Goal: Task Accomplishment & Management: Complete application form

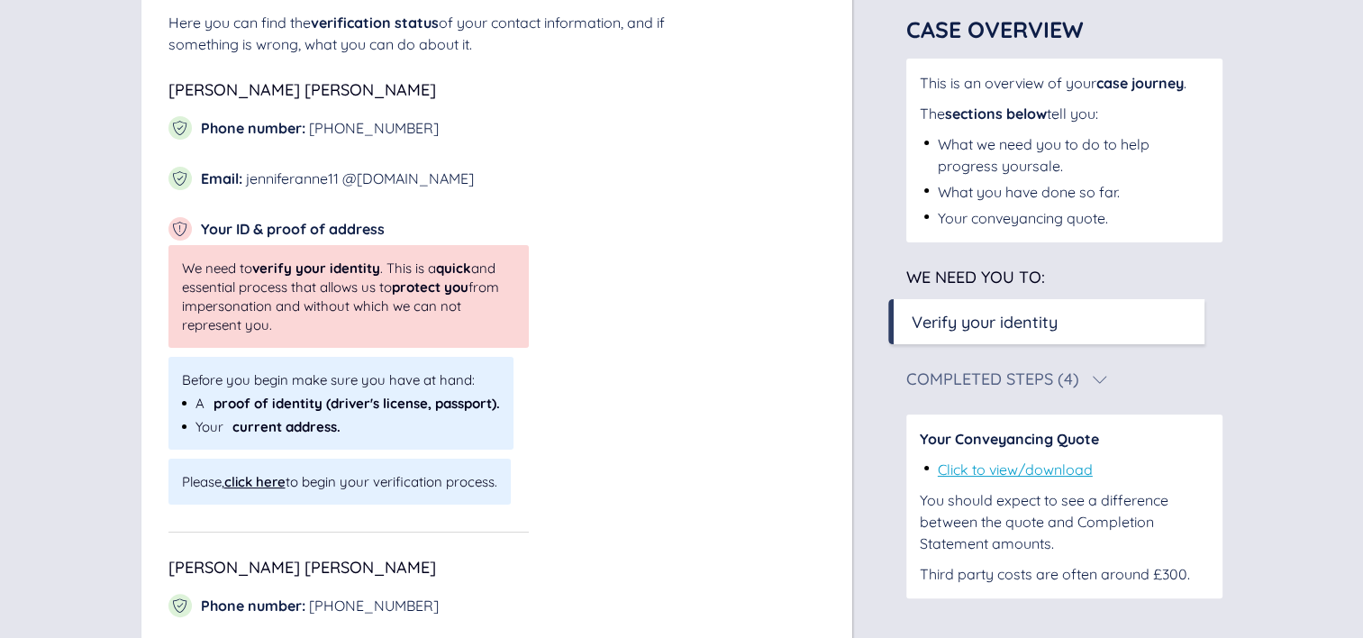
scroll to position [295, 0]
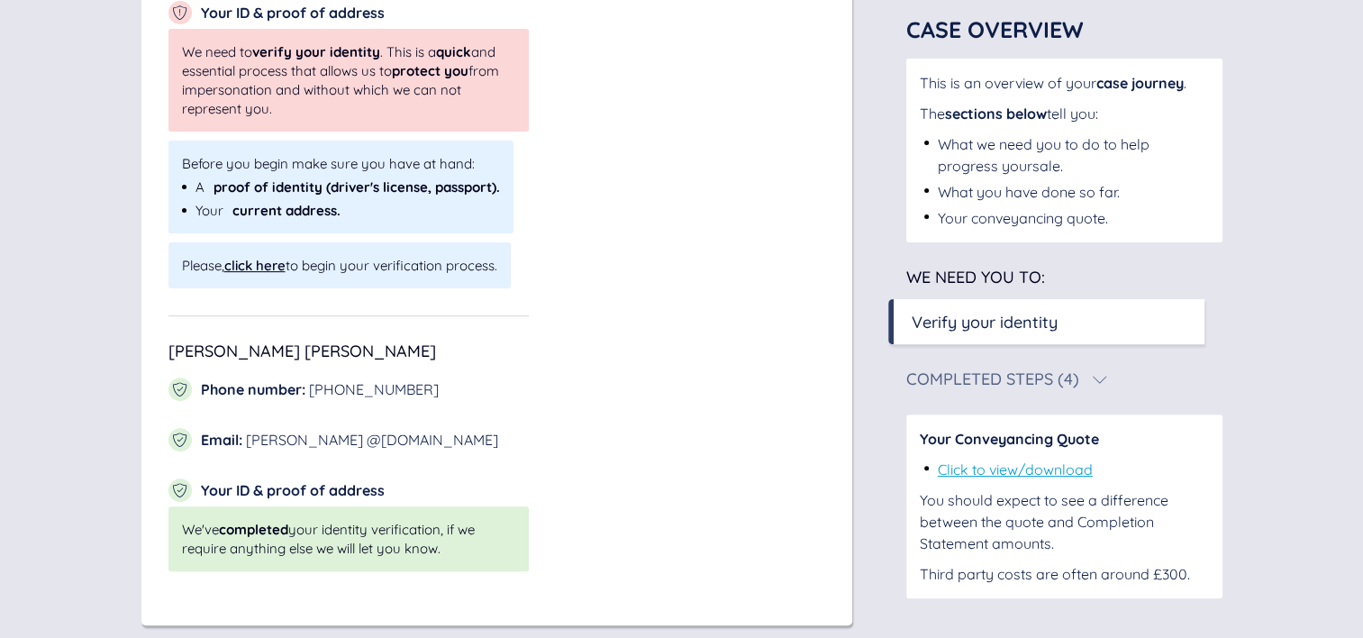
scroll to position [515, 0]
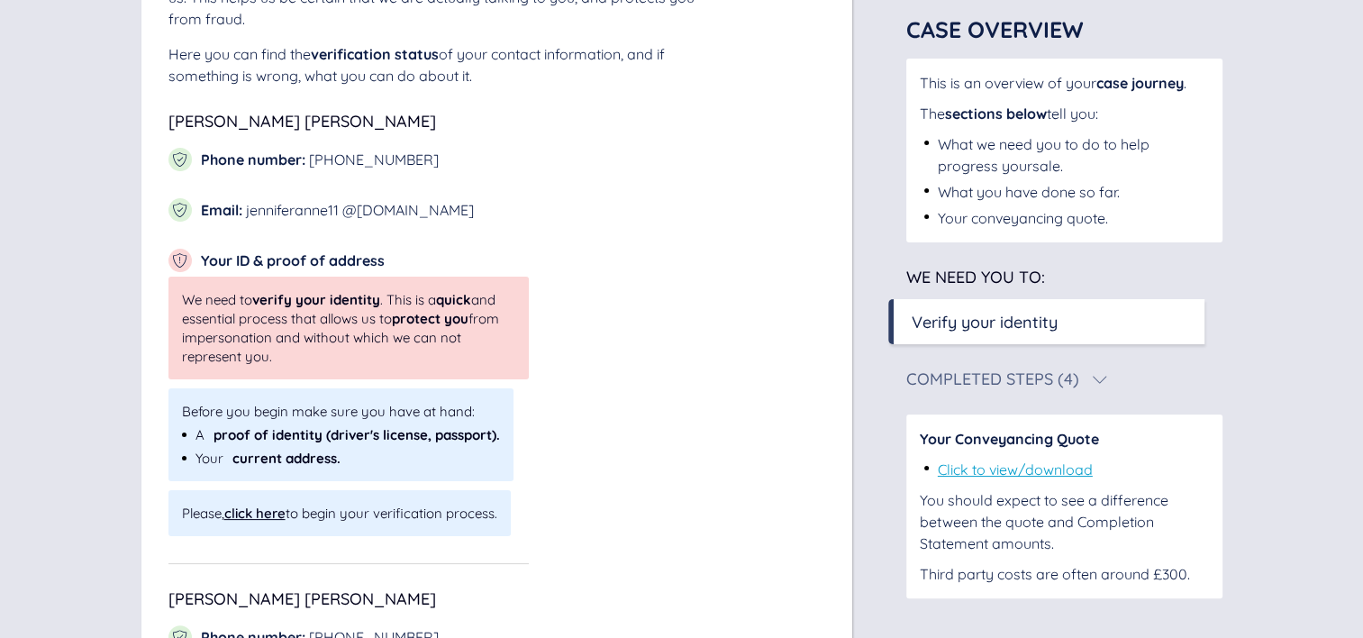
scroll to position [264, 0]
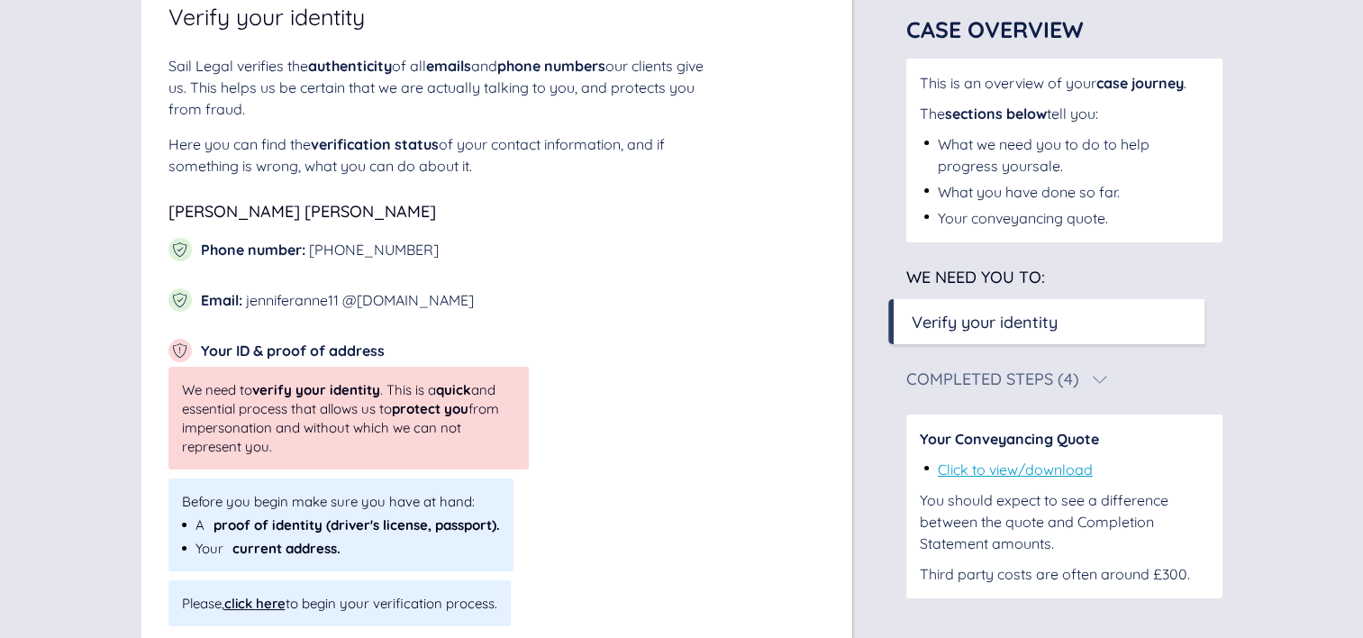
scroll to position [176, 0]
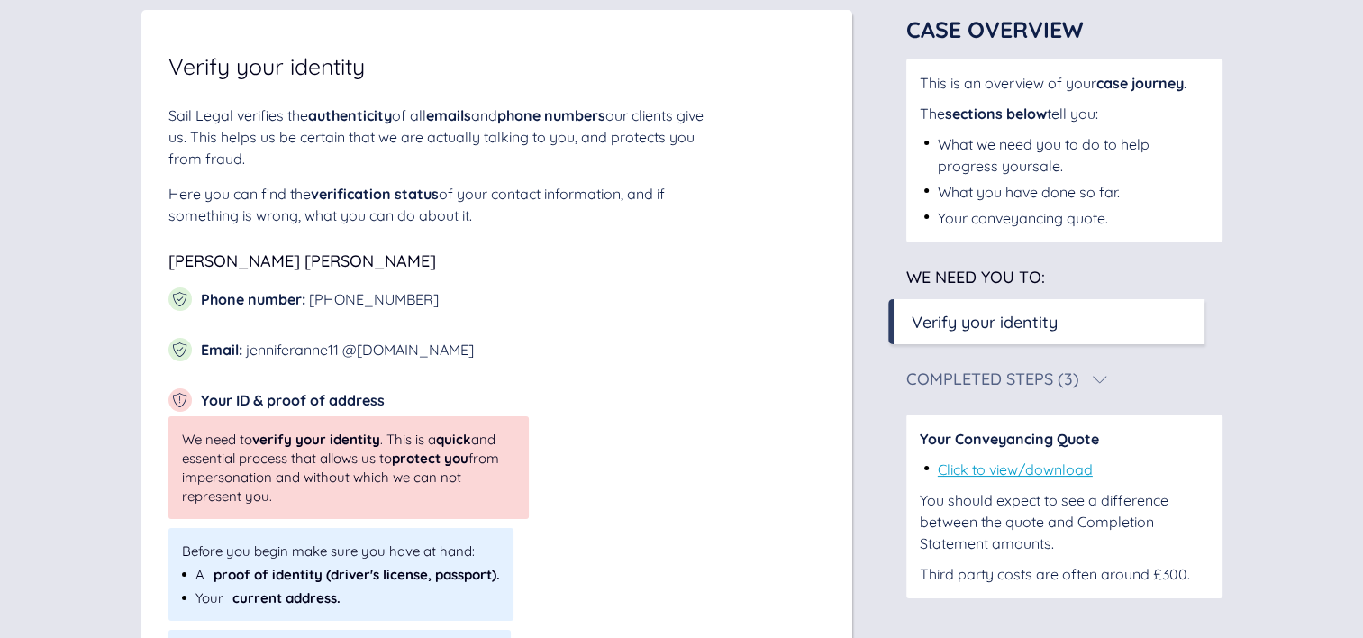
scroll to position [123, 0]
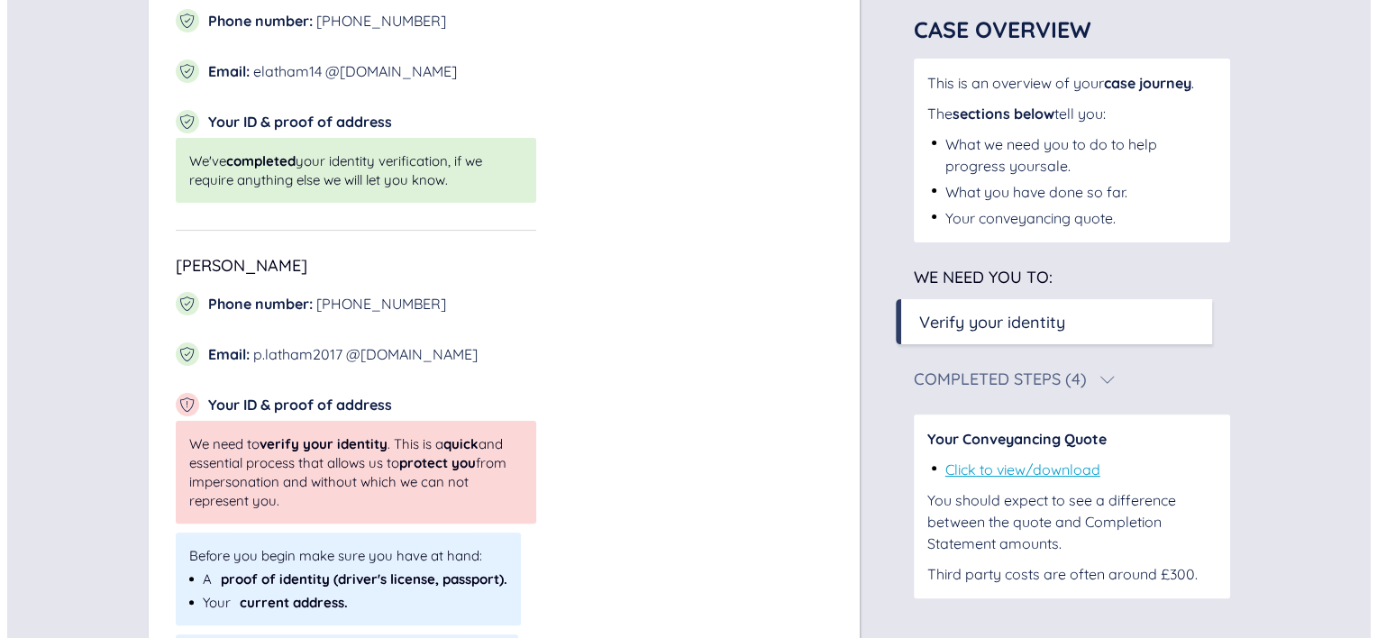
scroll to position [536, 0]
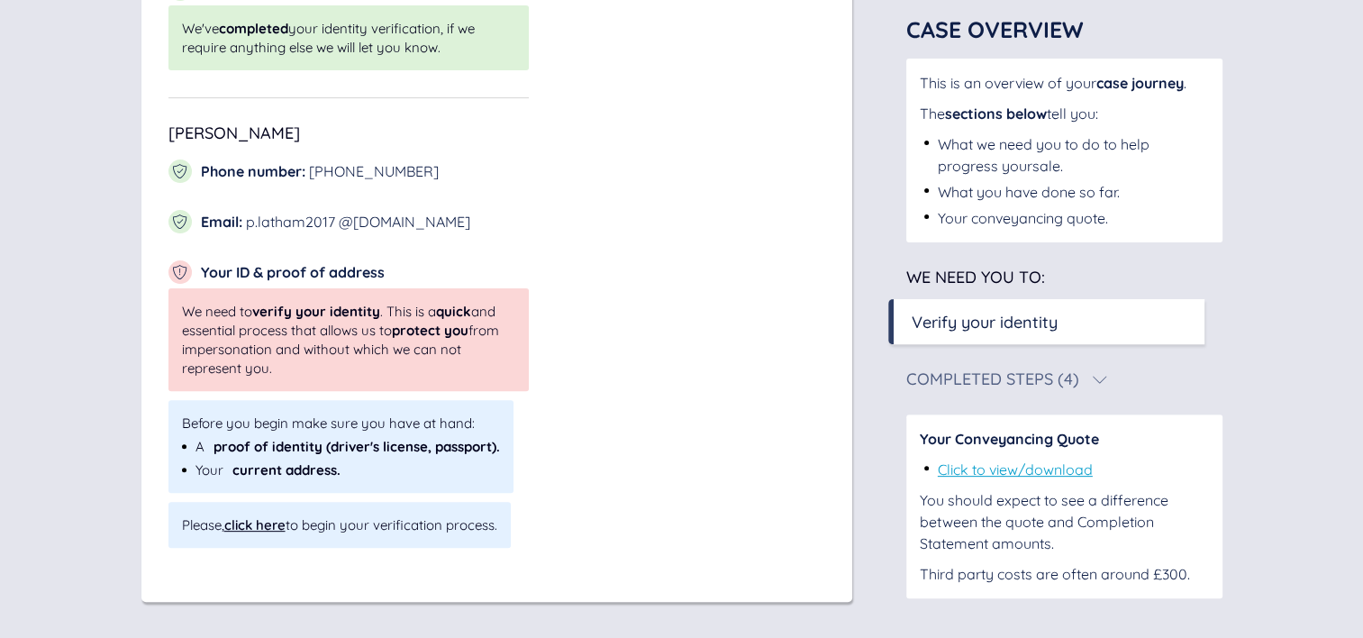
click at [242, 533] on div "Please, click here to begin your verification process." at bounding box center [340, 525] width 342 height 46
click at [261, 523] on div "click here" at bounding box center [254, 524] width 61 height 17
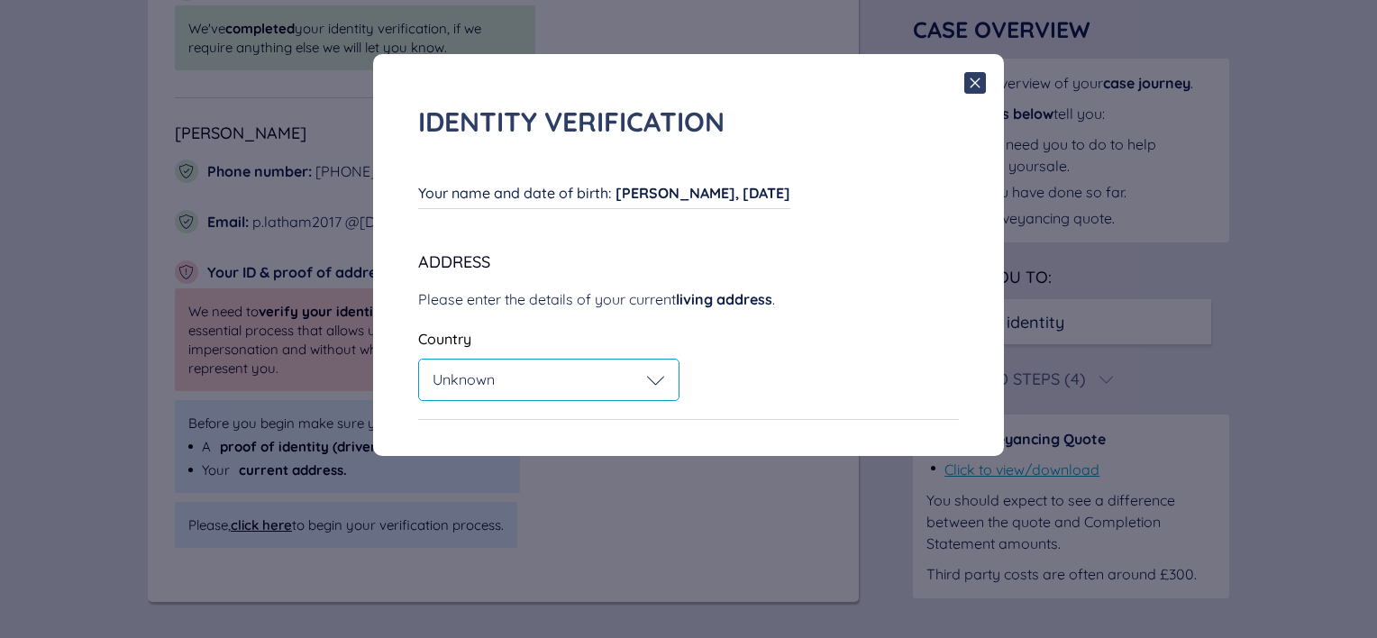
click at [598, 372] on div "Unknown" at bounding box center [549, 380] width 232 height 18
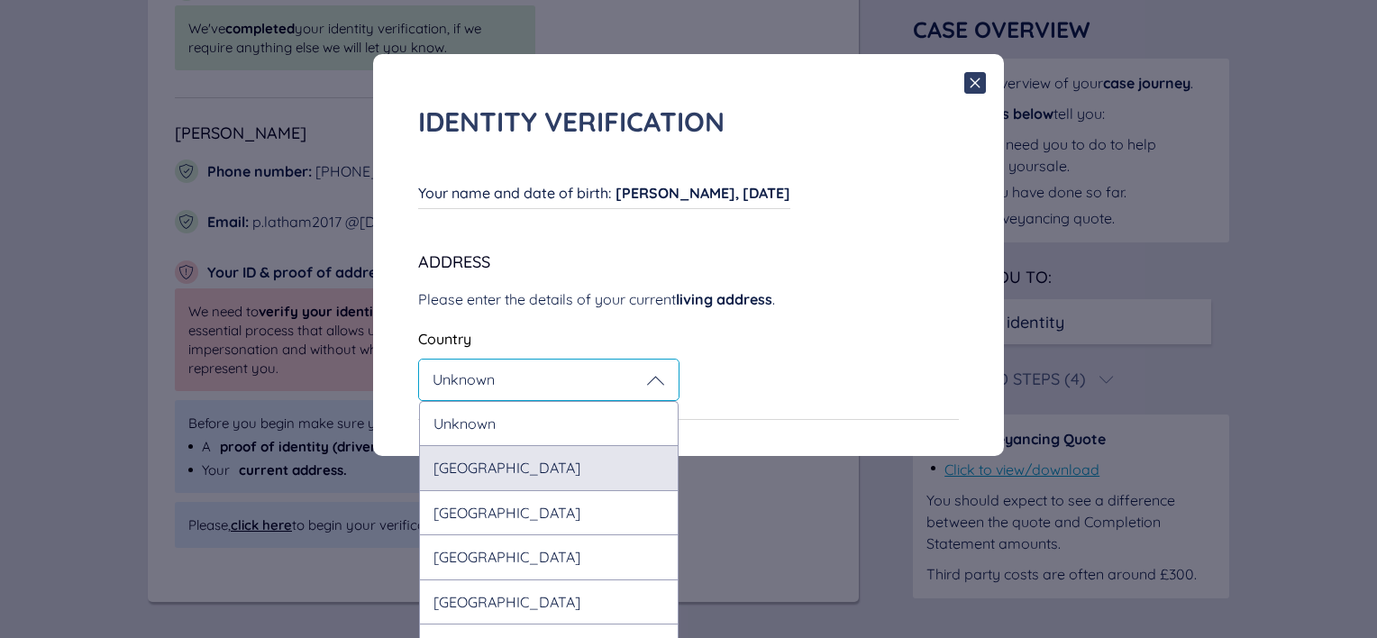
click at [512, 476] on div "[GEOGRAPHIC_DATA]" at bounding box center [549, 467] width 260 height 44
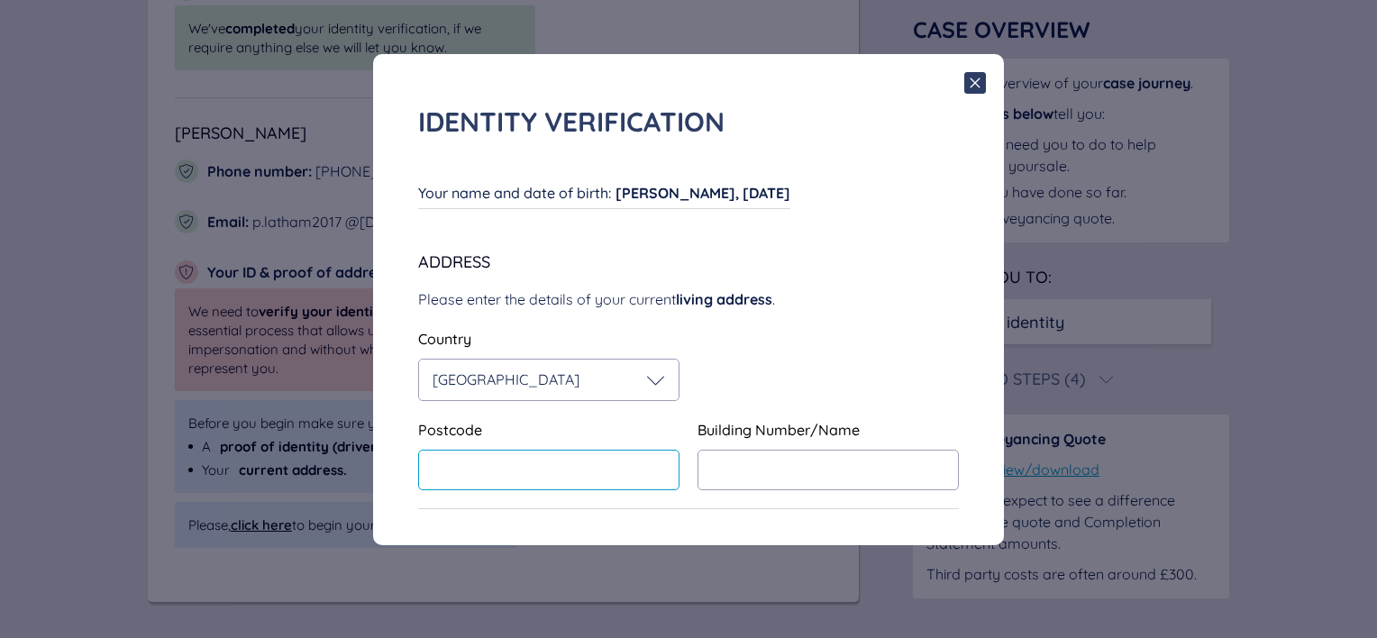
click at [516, 467] on input "text" at bounding box center [548, 470] width 261 height 41
paste input "**********"
type input "********"
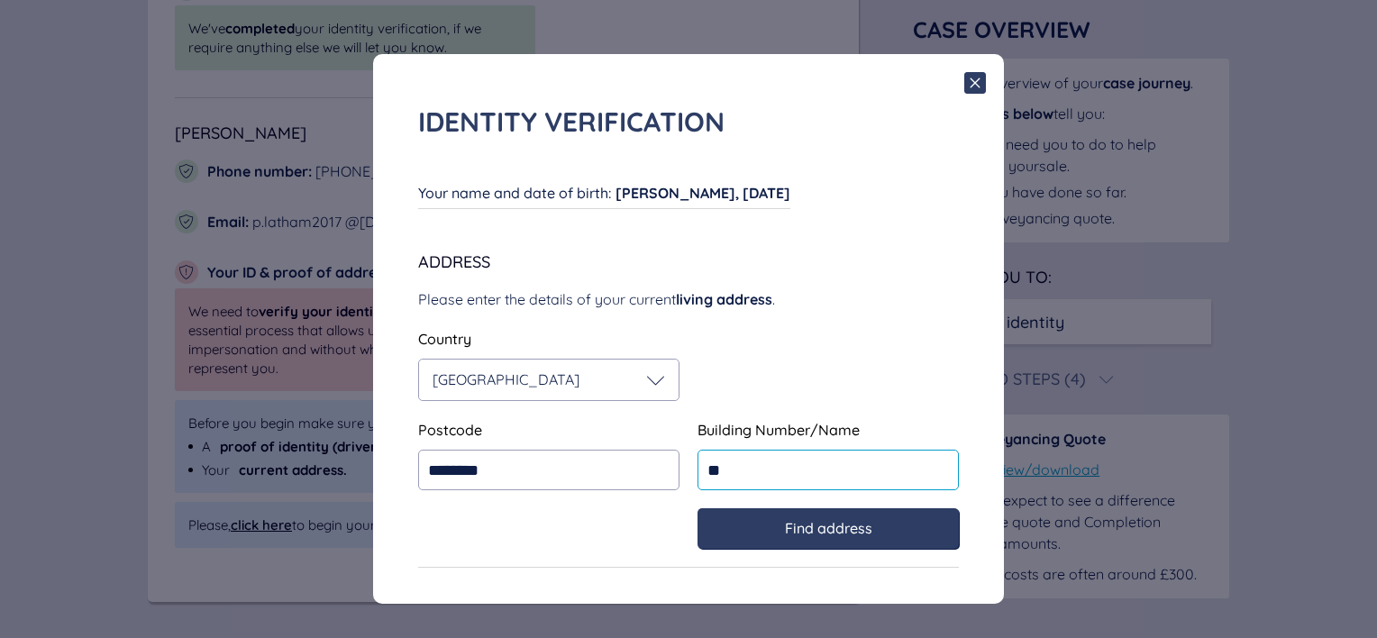
type input "**"
click at [752, 526] on div "Find address" at bounding box center [828, 528] width 225 height 16
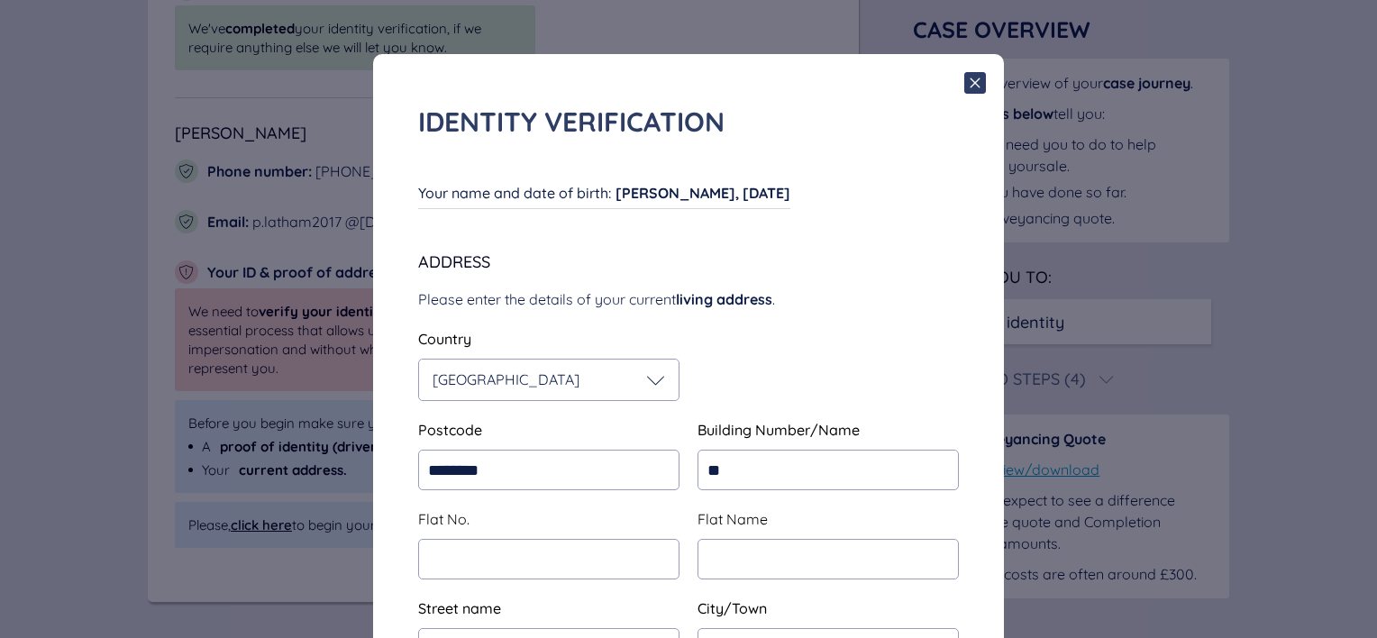
type input "**********"
type input "*******"
type input "*********"
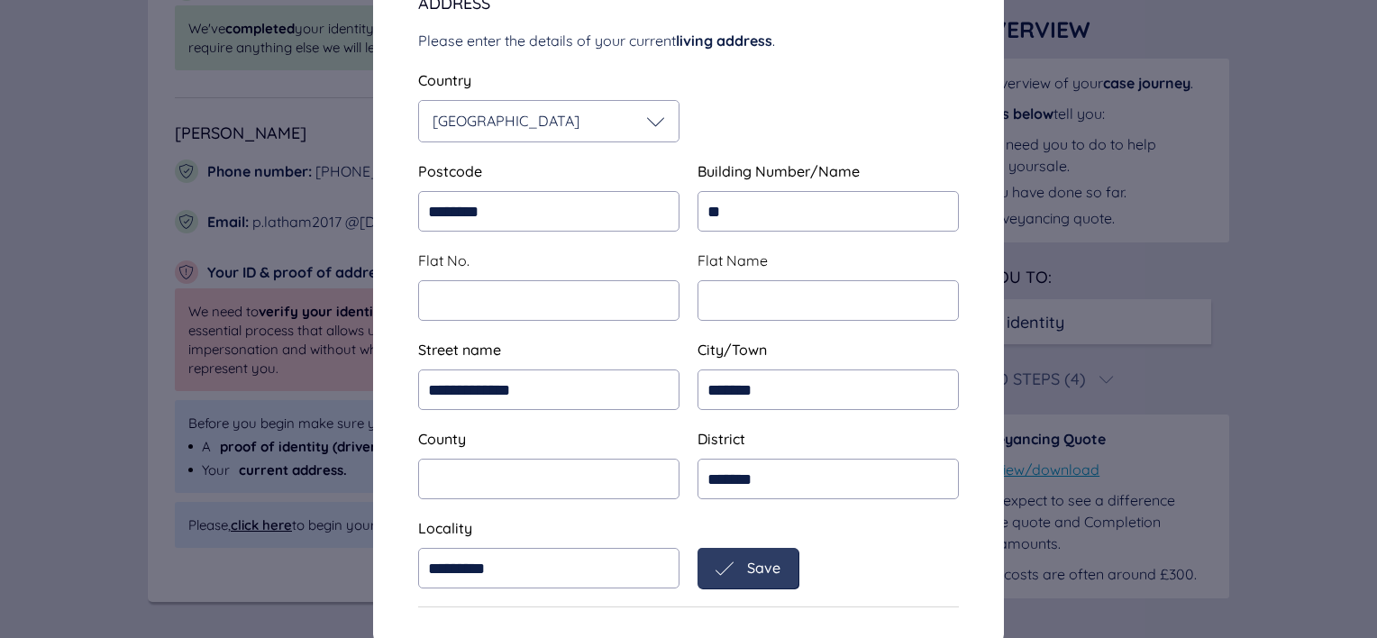
scroll to position [274, 0]
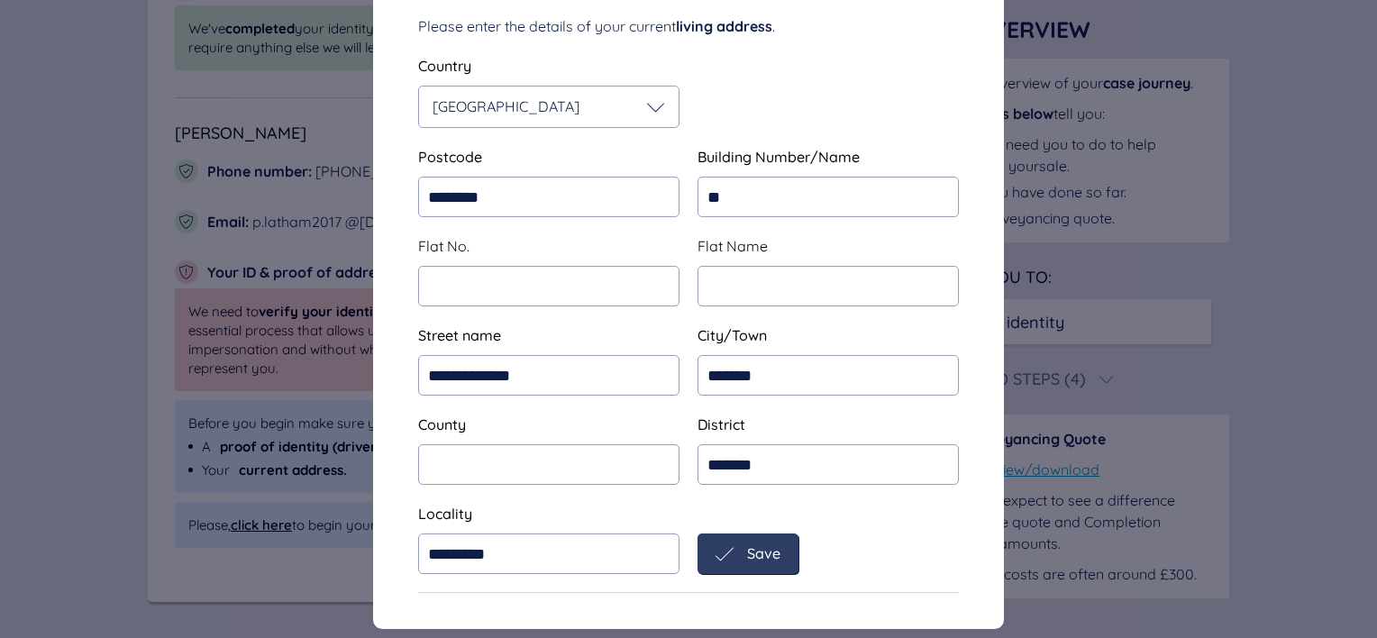
click at [737, 533] on div "Save" at bounding box center [747, 553] width 101 height 41
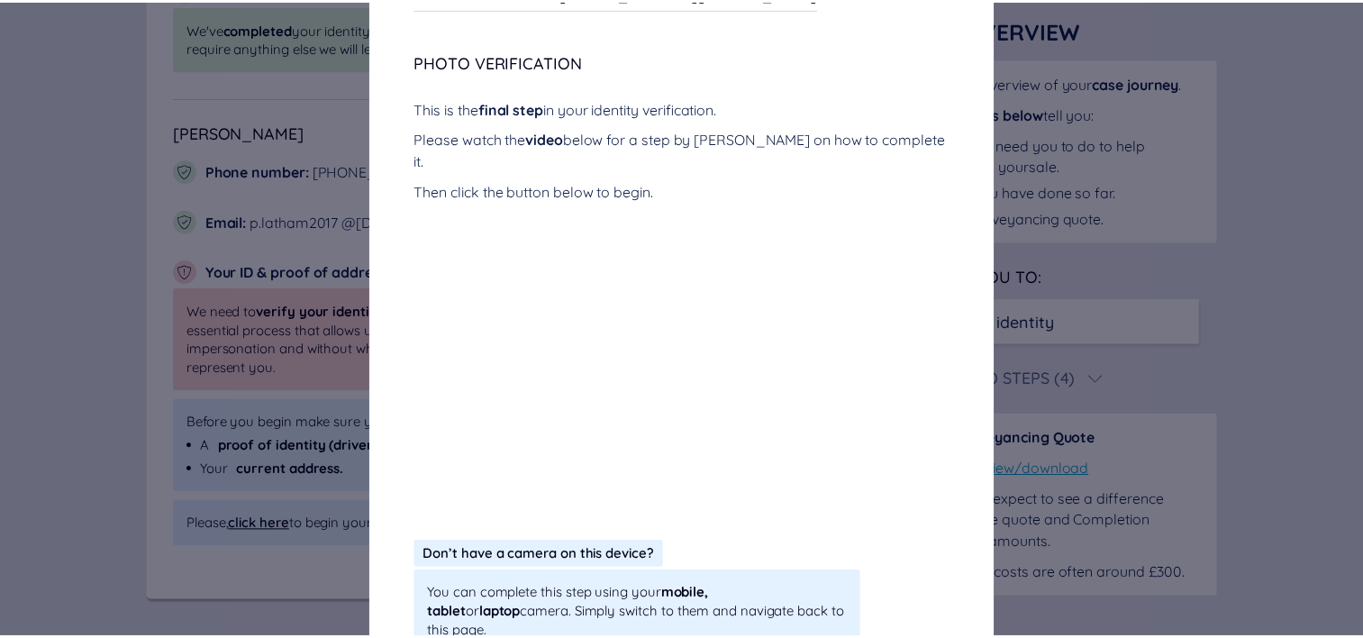
scroll to position [0, 0]
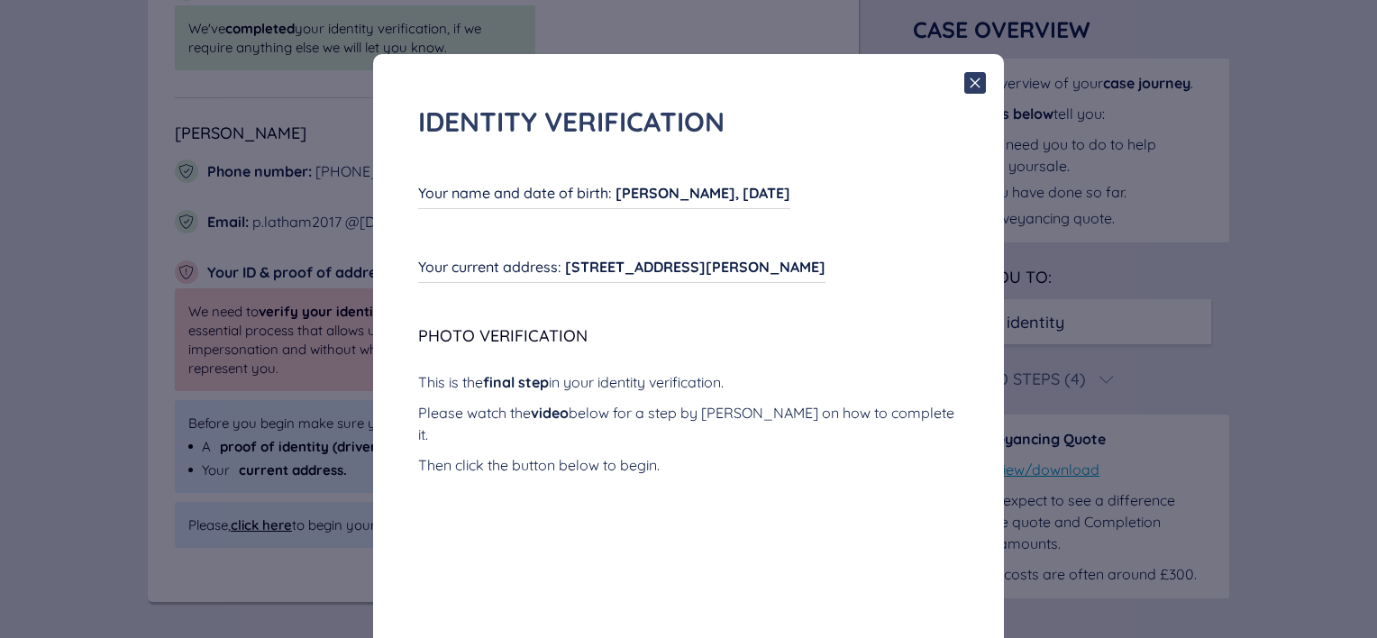
click at [786, 260] on span "19 Carlton Close, Thornhill, Cardiff, CF14 9EF" at bounding box center [695, 267] width 260 height 18
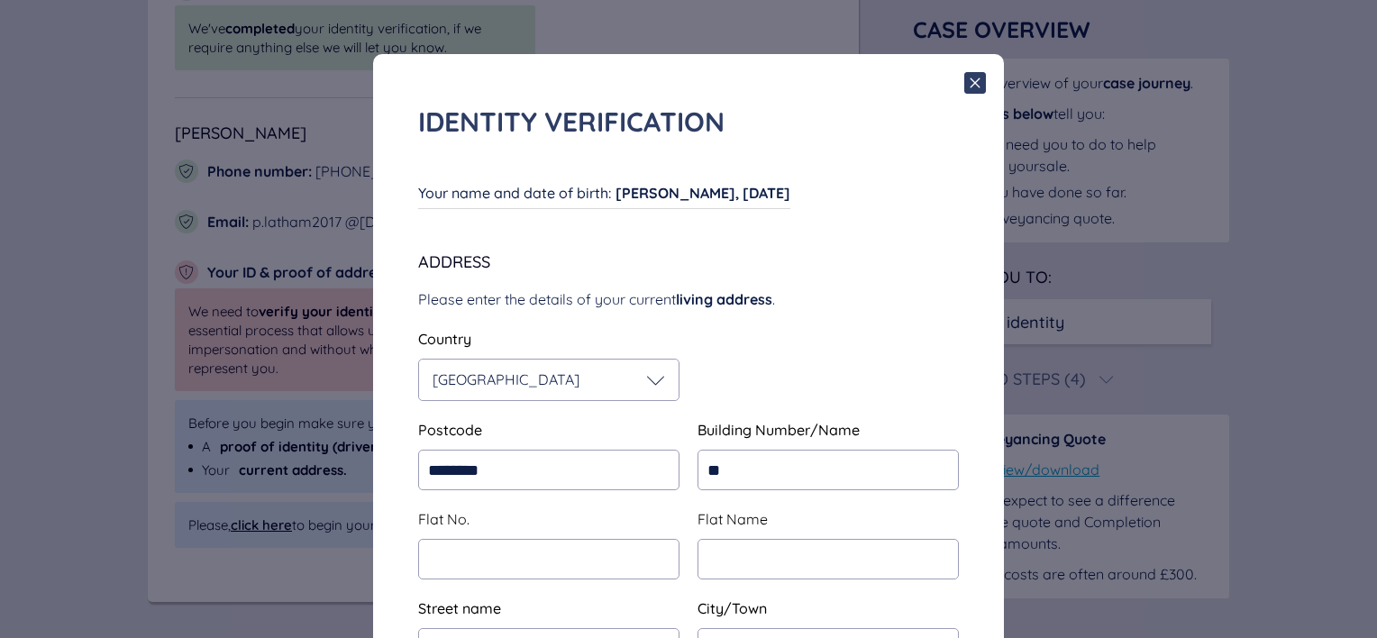
click at [786, 260] on span "Address" at bounding box center [688, 262] width 541 height 16
click at [966, 76] on icon at bounding box center [975, 83] width 22 height 22
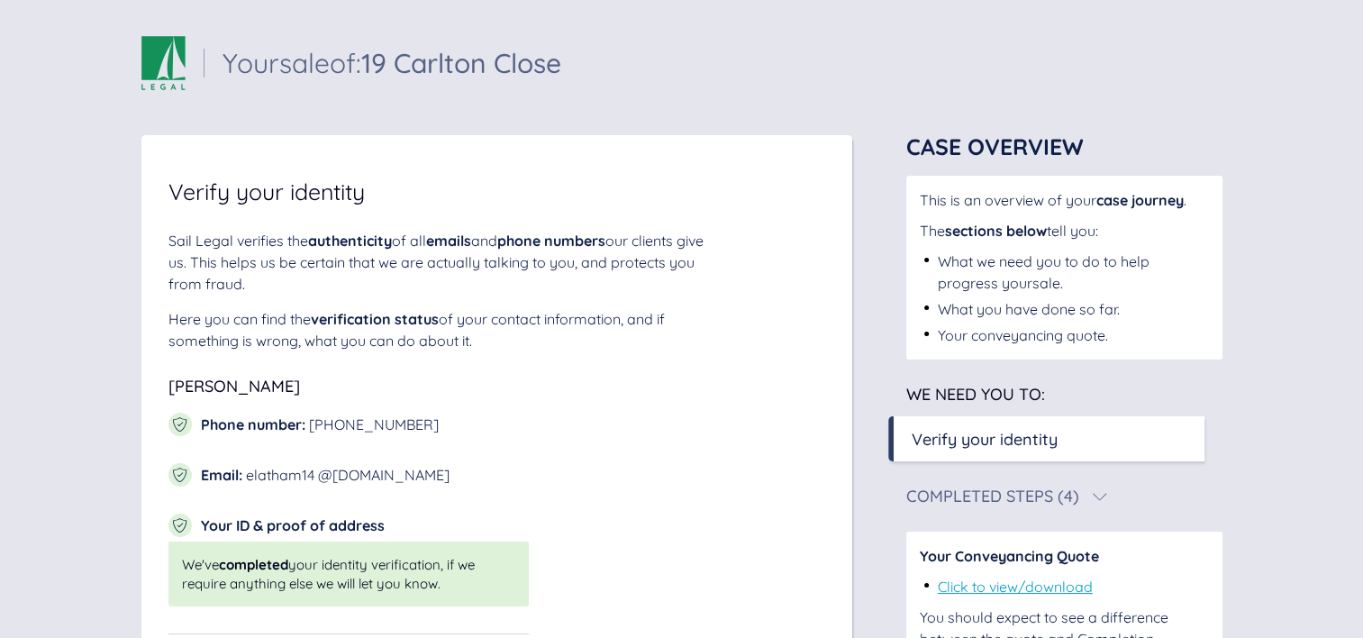
scroll to position [536, 0]
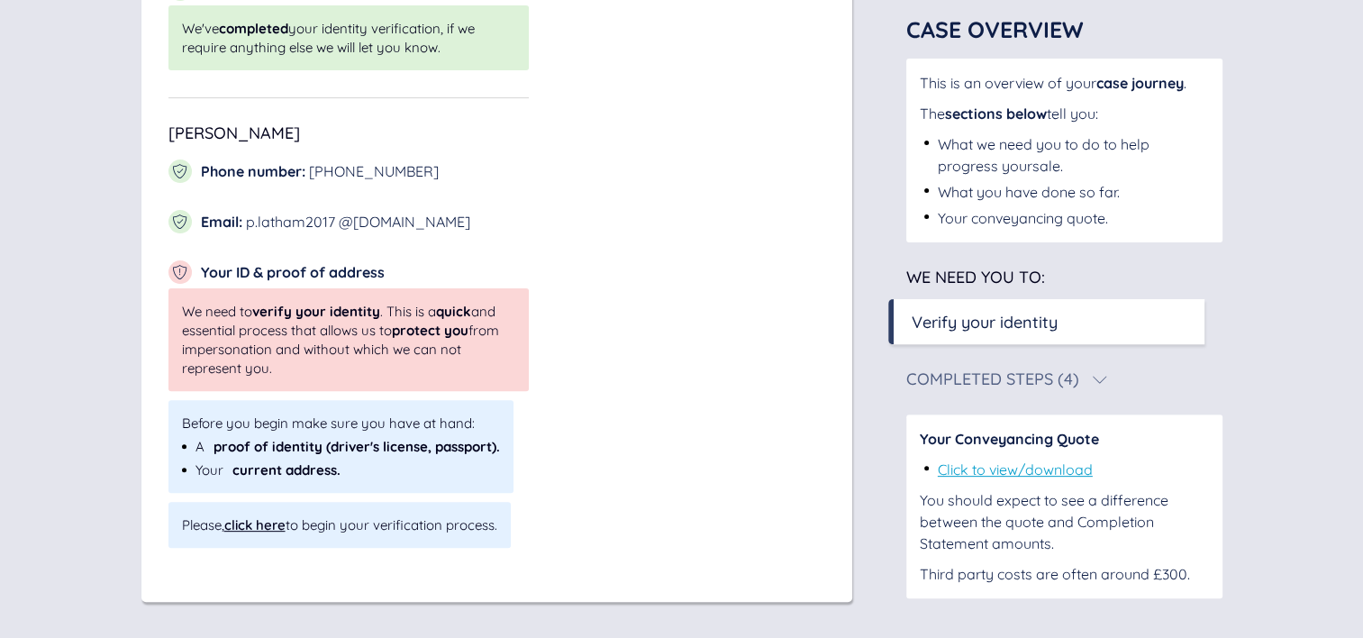
click at [244, 520] on div "click here" at bounding box center [254, 524] width 61 height 17
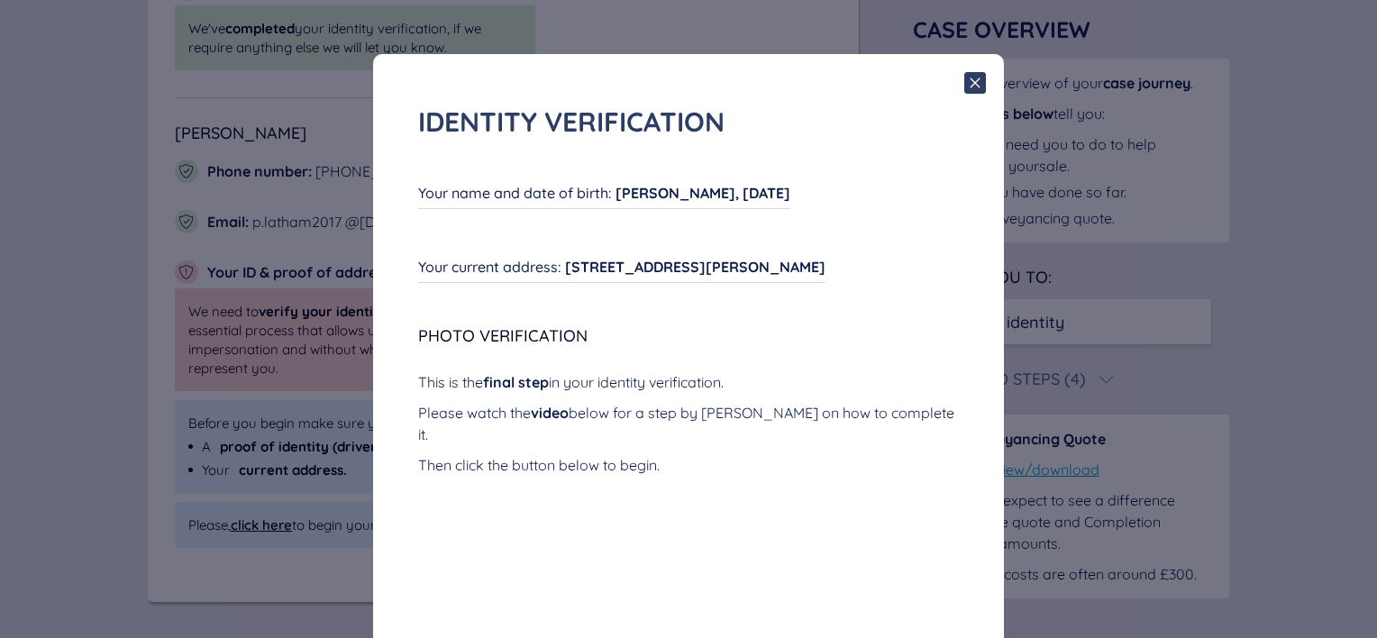
click at [825, 257] on div "[STREET_ADDRESS][PERSON_NAME]" at bounding box center [695, 267] width 260 height 22
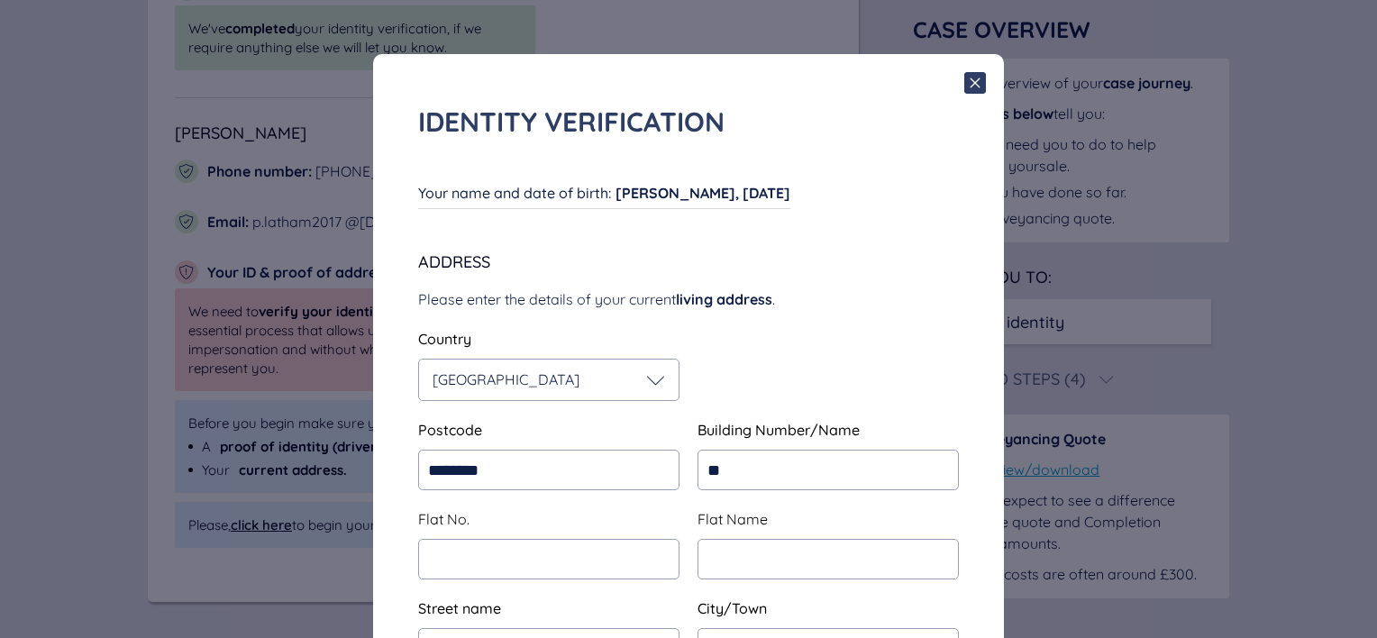
click at [971, 83] on icon at bounding box center [975, 83] width 22 height 22
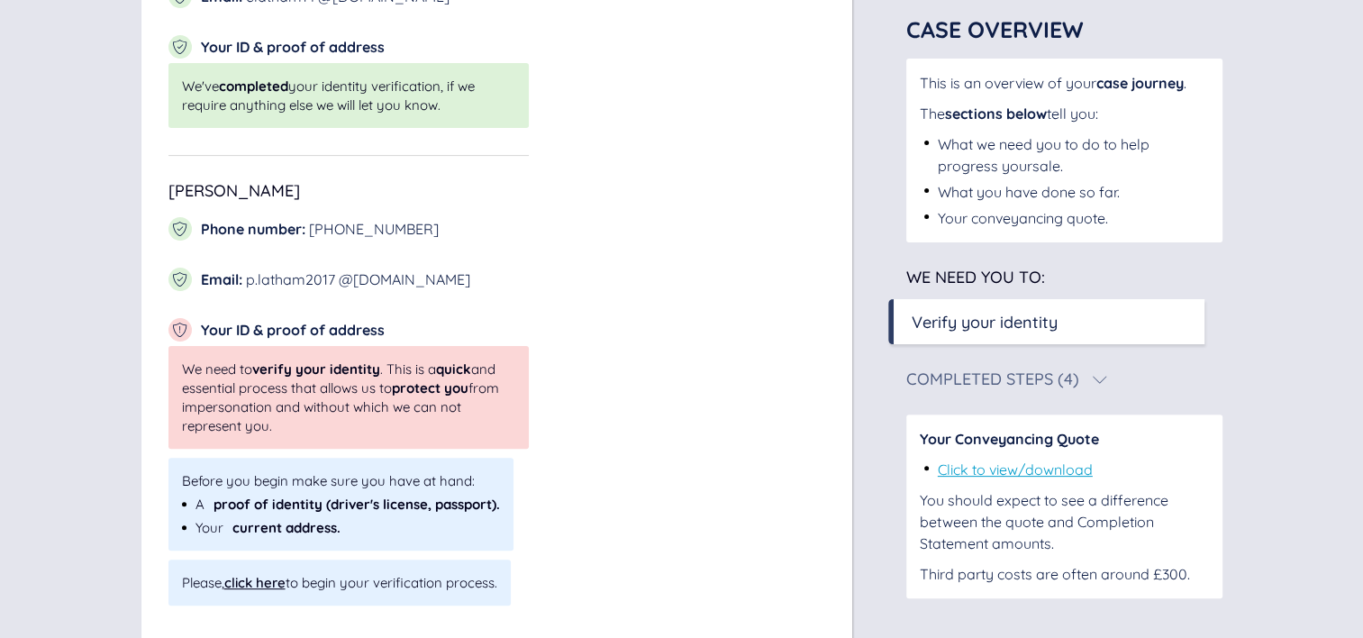
scroll to position [470, 0]
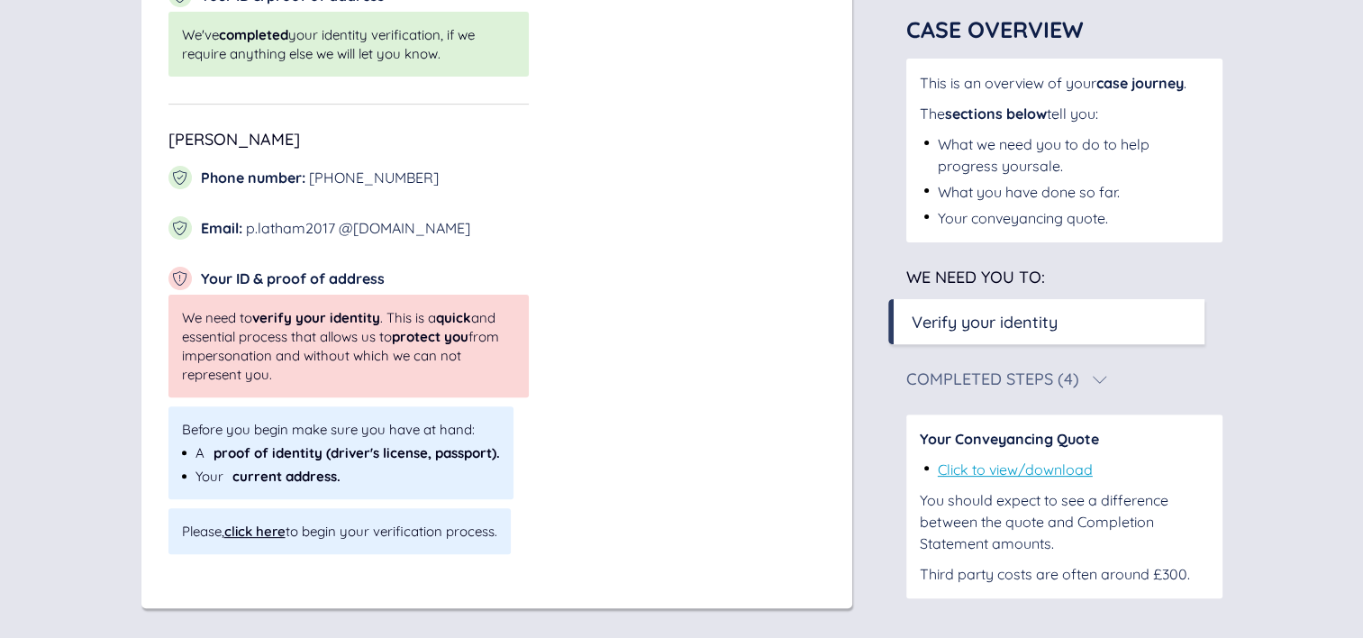
scroll to position [536, 0]
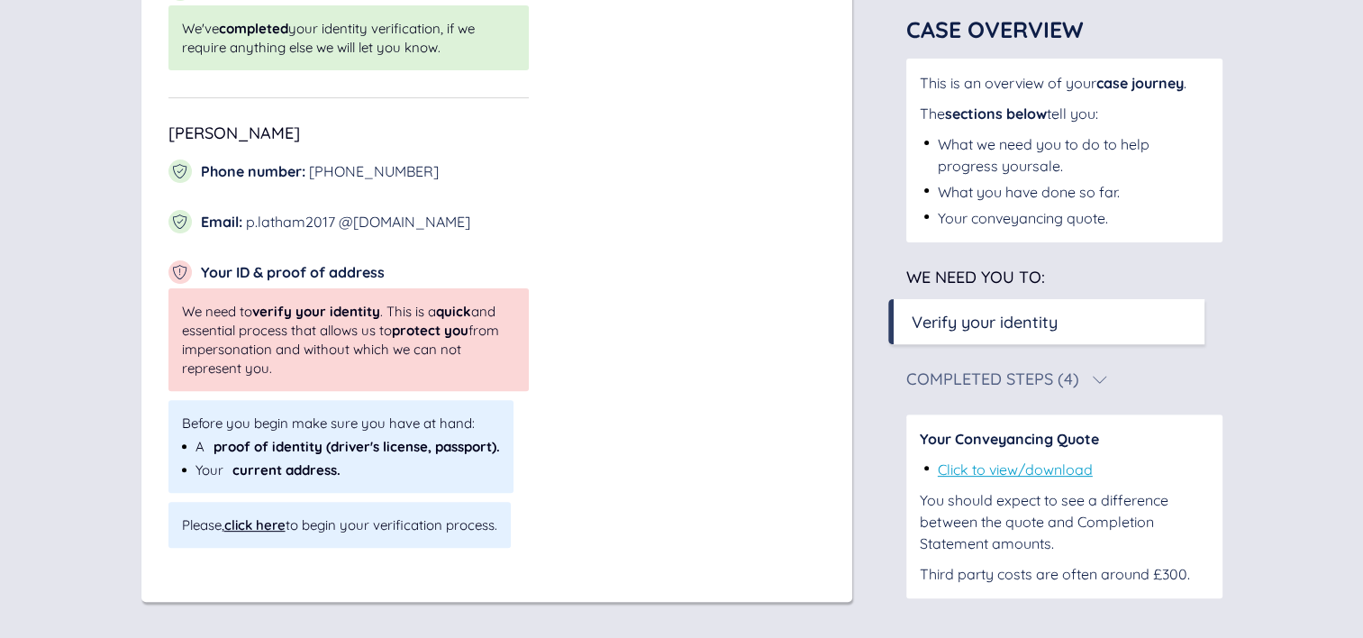
drag, startPoint x: 512, startPoint y: 530, endPoint x: 169, endPoint y: 545, distance: 343.7
click at [169, 545] on div "Please, click here to begin your verification process." at bounding box center [340, 525] width 342 height 46
copy span "Please, click here to begin your verification process."
click at [584, 373] on div "[PERSON_NAME] Phone number : [PHONE_NUMBER] Email : [EMAIL_ADDRESS][DOMAIN_NAME…" at bounding box center [497, 195] width 657 height 706
